Goal: Navigation & Orientation: Find specific page/section

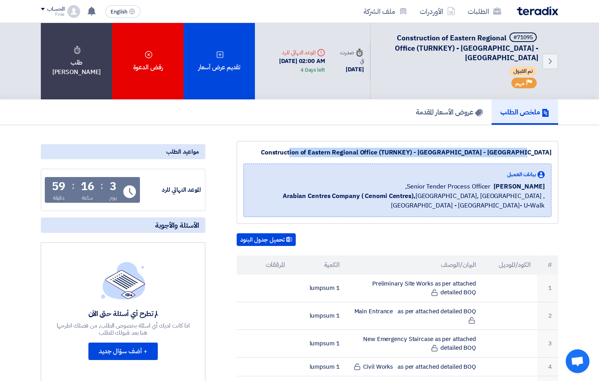
drag, startPoint x: 324, startPoint y: 152, endPoint x: 559, endPoint y: 157, distance: 235.0
drag, startPoint x: 559, startPoint y: 157, endPoint x: 535, endPoint y: 150, distance: 24.2
drag, startPoint x: 535, startPoint y: 150, endPoint x: 508, endPoint y: 152, distance: 27.4
copy div "Construction of Eastern Regional Office (TURNKEY) - [GEOGRAPHIC_DATA] - [GEOGRA…"
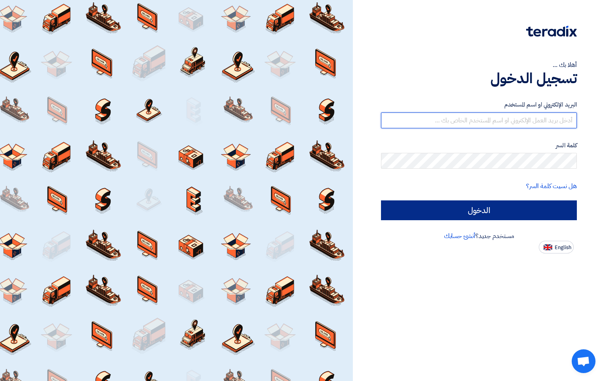
type input "[PERSON_NAME][EMAIL_ADDRESS][DOMAIN_NAME]"
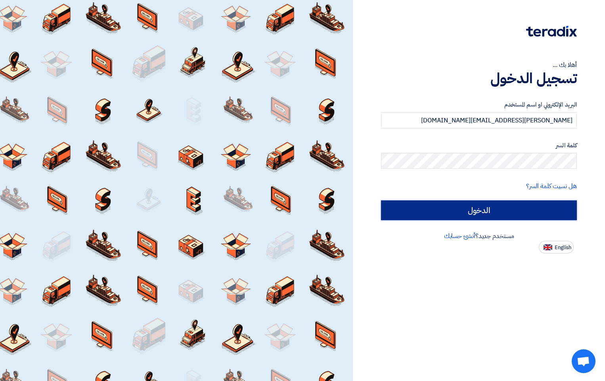
click at [487, 208] on input "الدخول" at bounding box center [479, 211] width 196 height 20
